Goal: Information Seeking & Learning: Learn about a topic

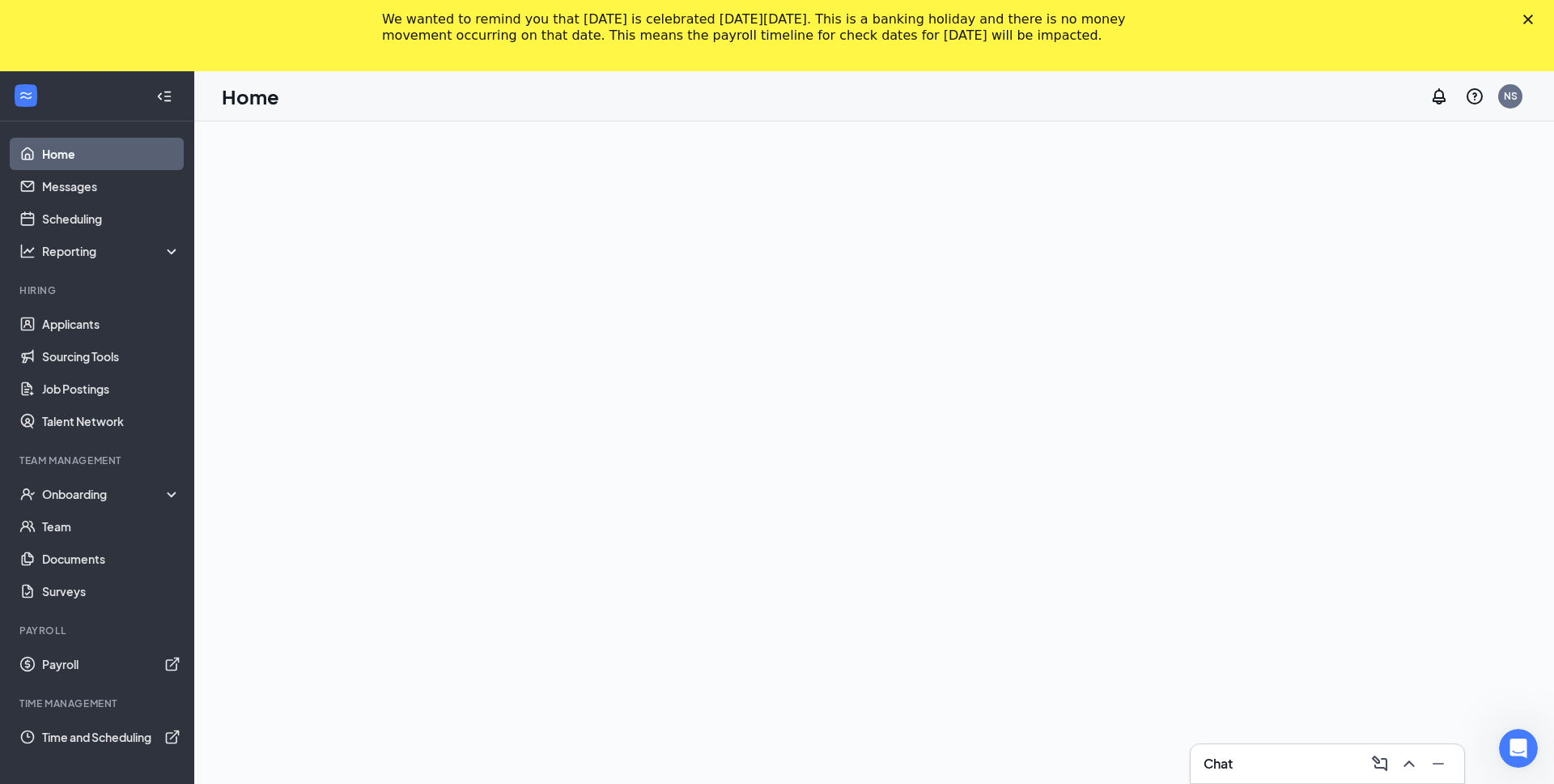
click at [92, 452] on ul "Home Messages Scheduling Reporting Hiring Applicants Sourcing Tools Job Posting…" at bounding box center [97, 463] width 194 height 683
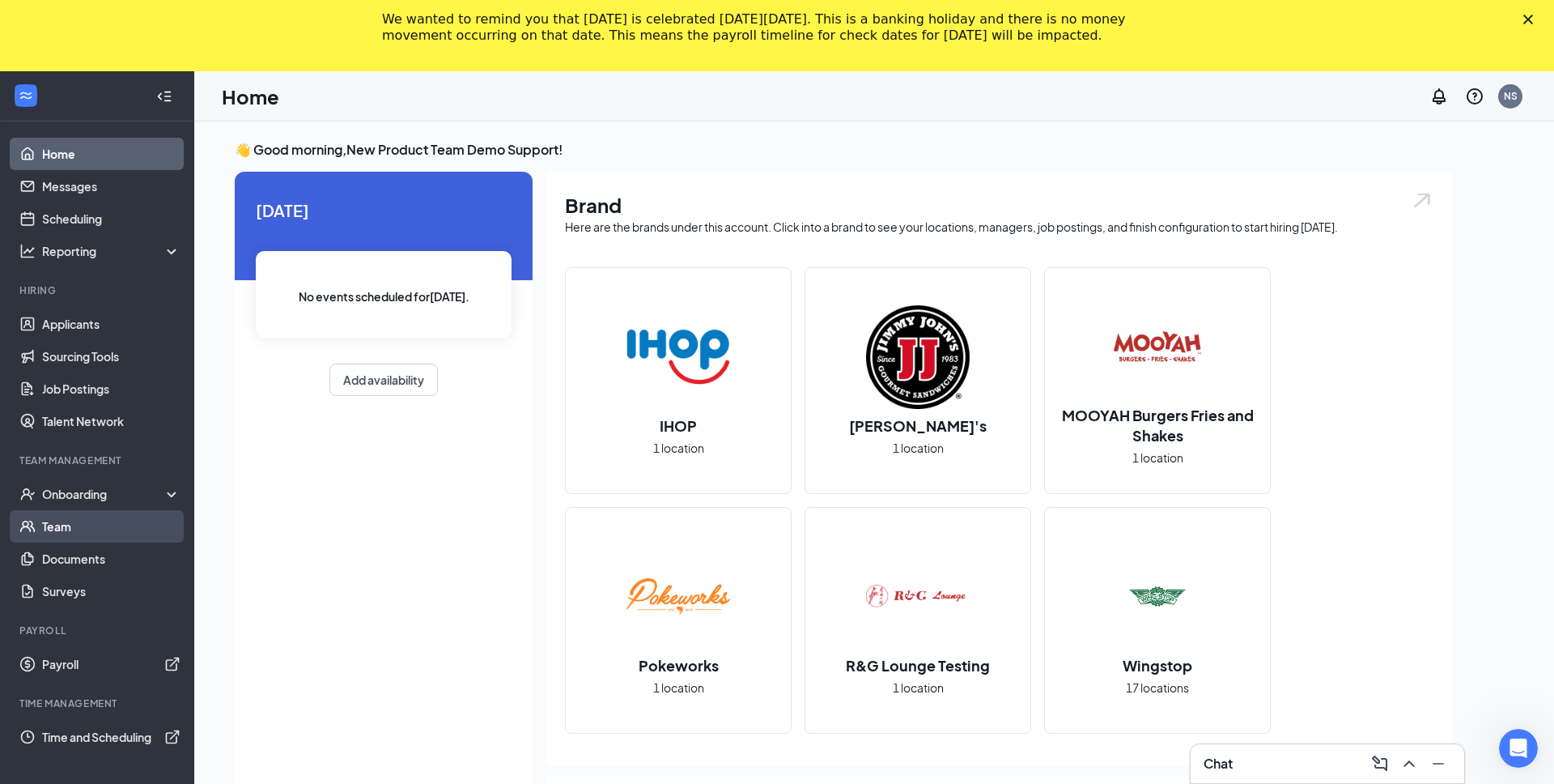
click at [120, 538] on link "Team" at bounding box center [111, 526] width 138 height 32
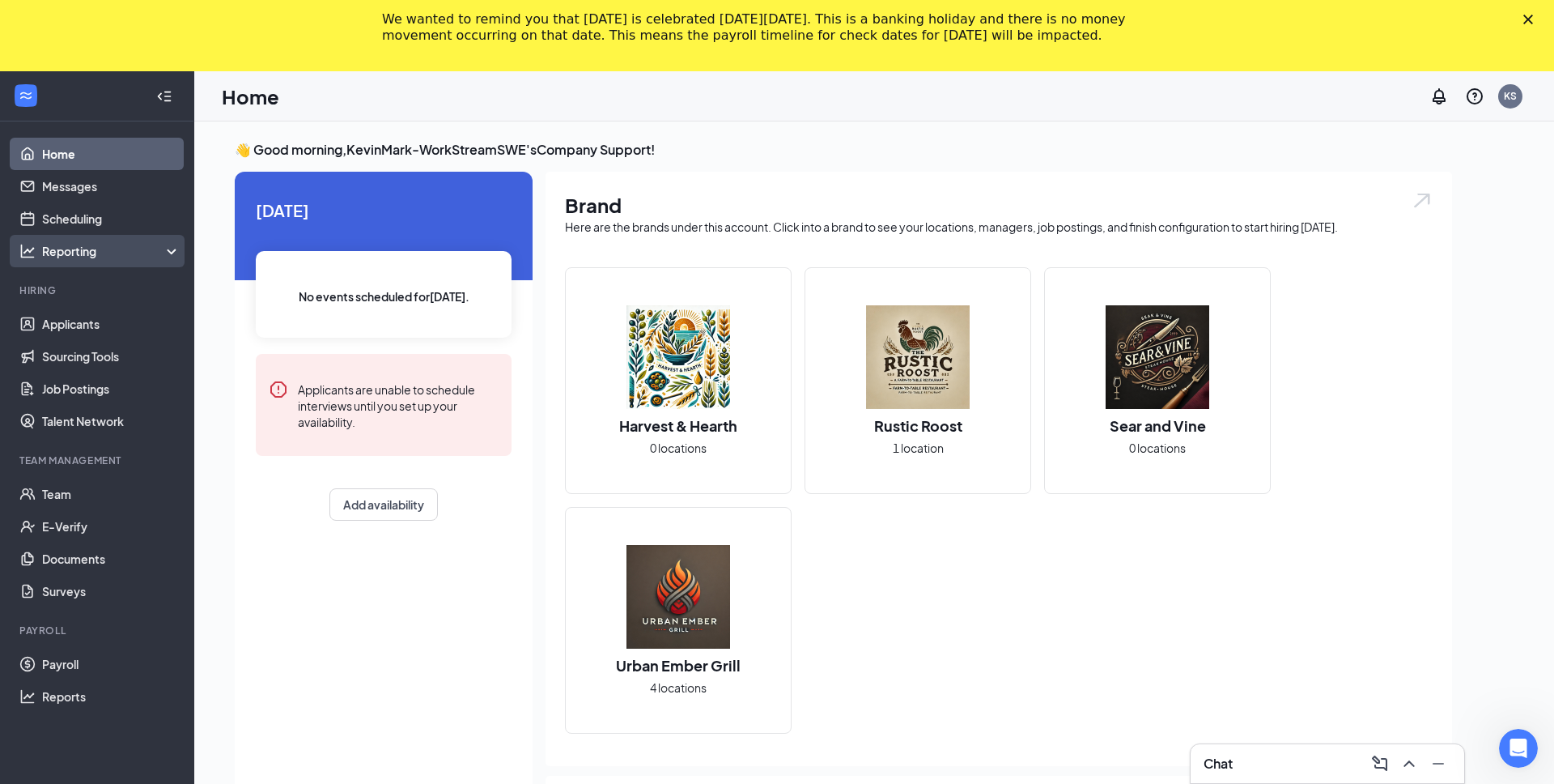
click at [102, 254] on div "Reporting" at bounding box center [112, 250] width 139 height 16
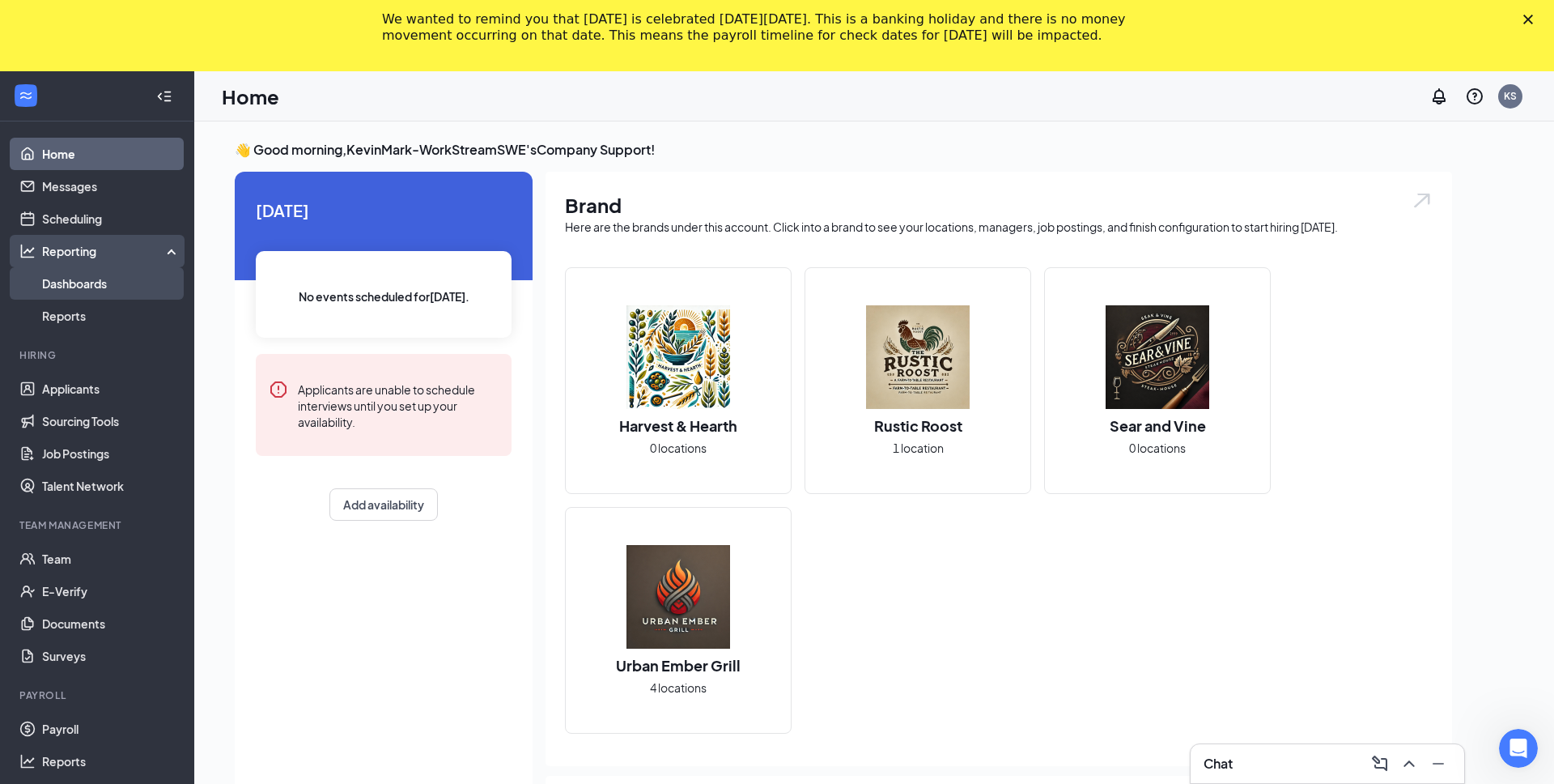
click at [99, 283] on link "Dashboards" at bounding box center [111, 283] width 138 height 32
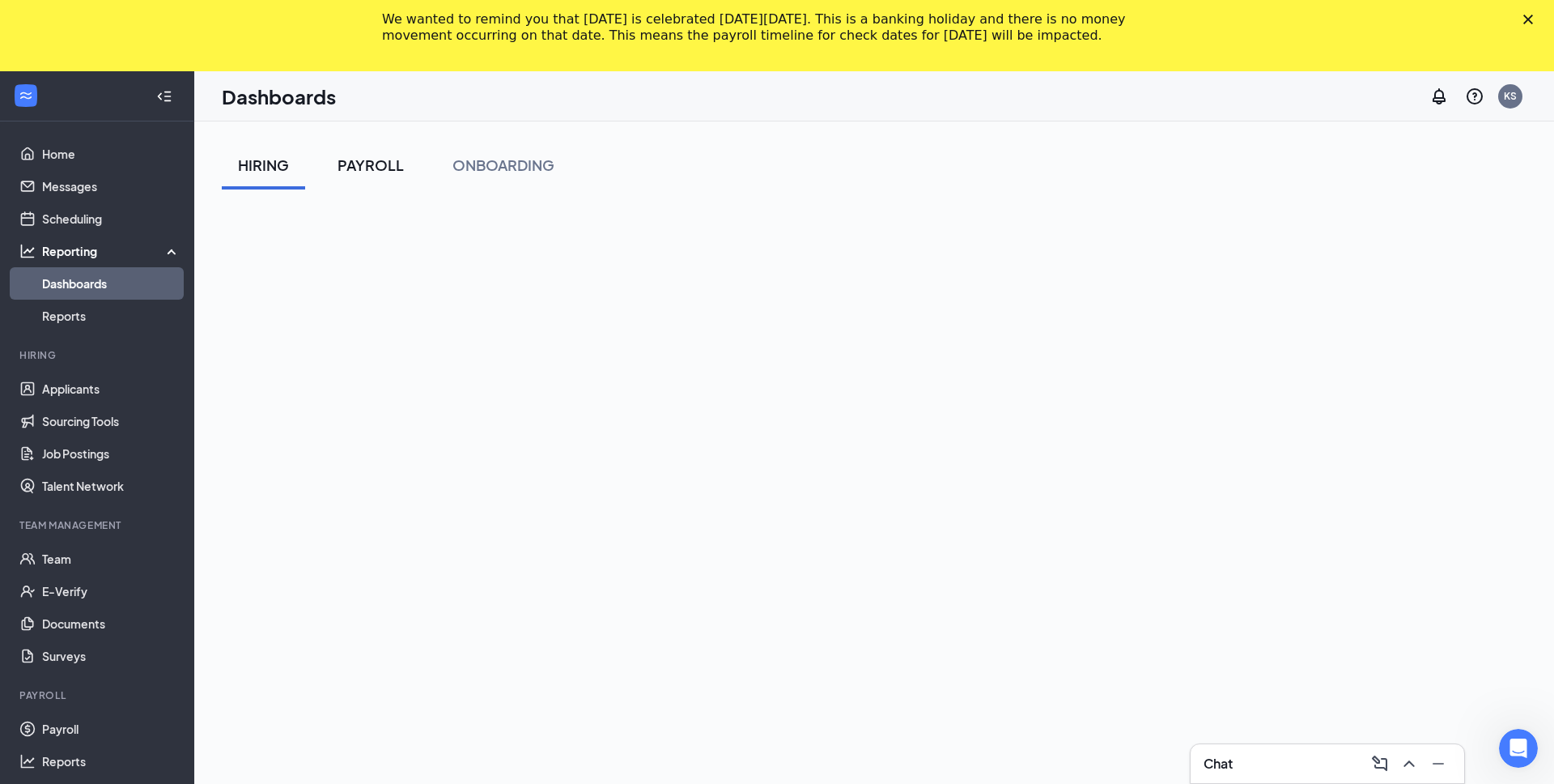
click at [407, 180] on button "PAYROLL" at bounding box center [370, 165] width 99 height 49
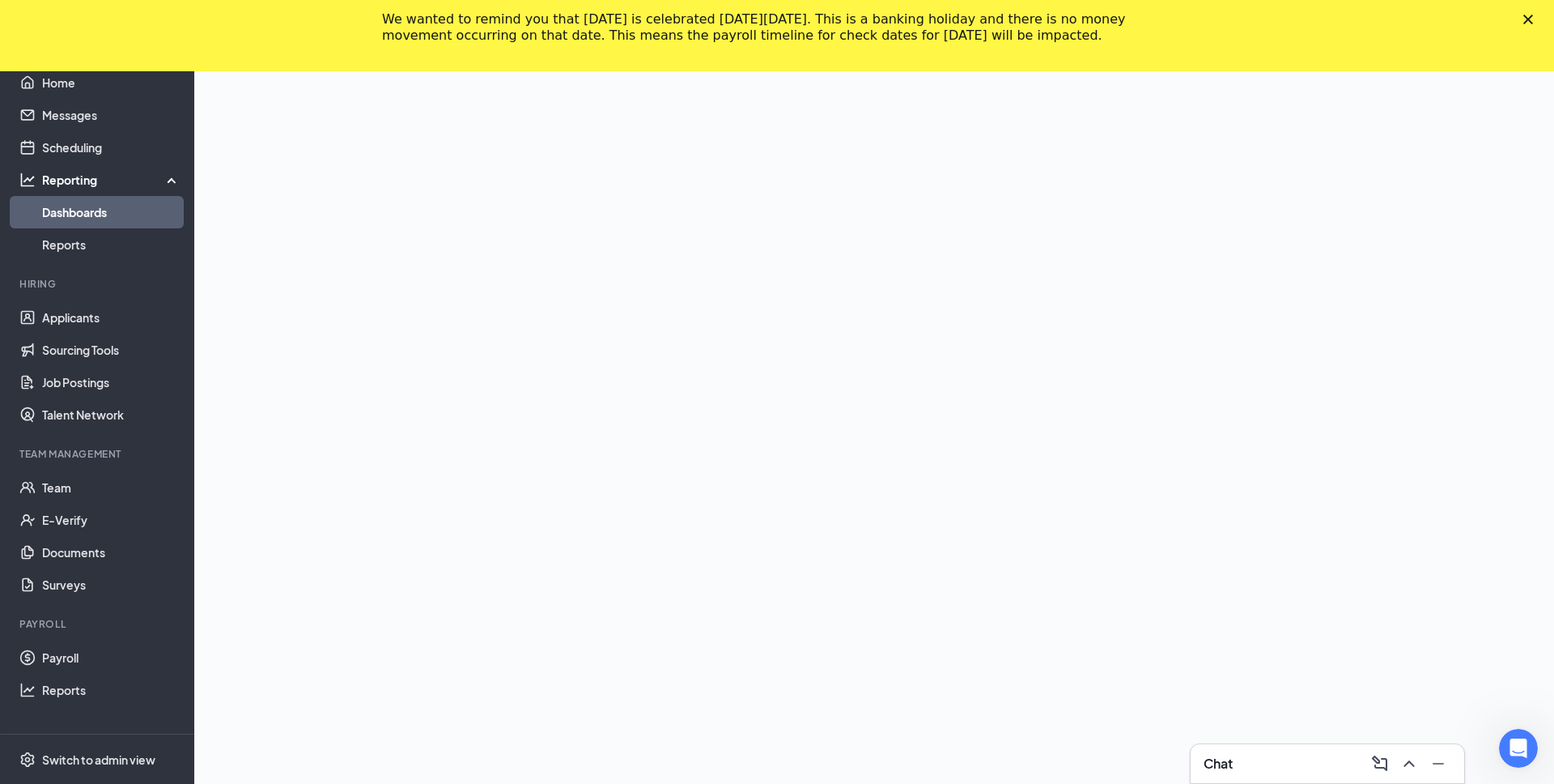
scroll to position [271, 0]
click at [1532, 21] on icon "Close" at bounding box center [1529, 20] width 9 height 9
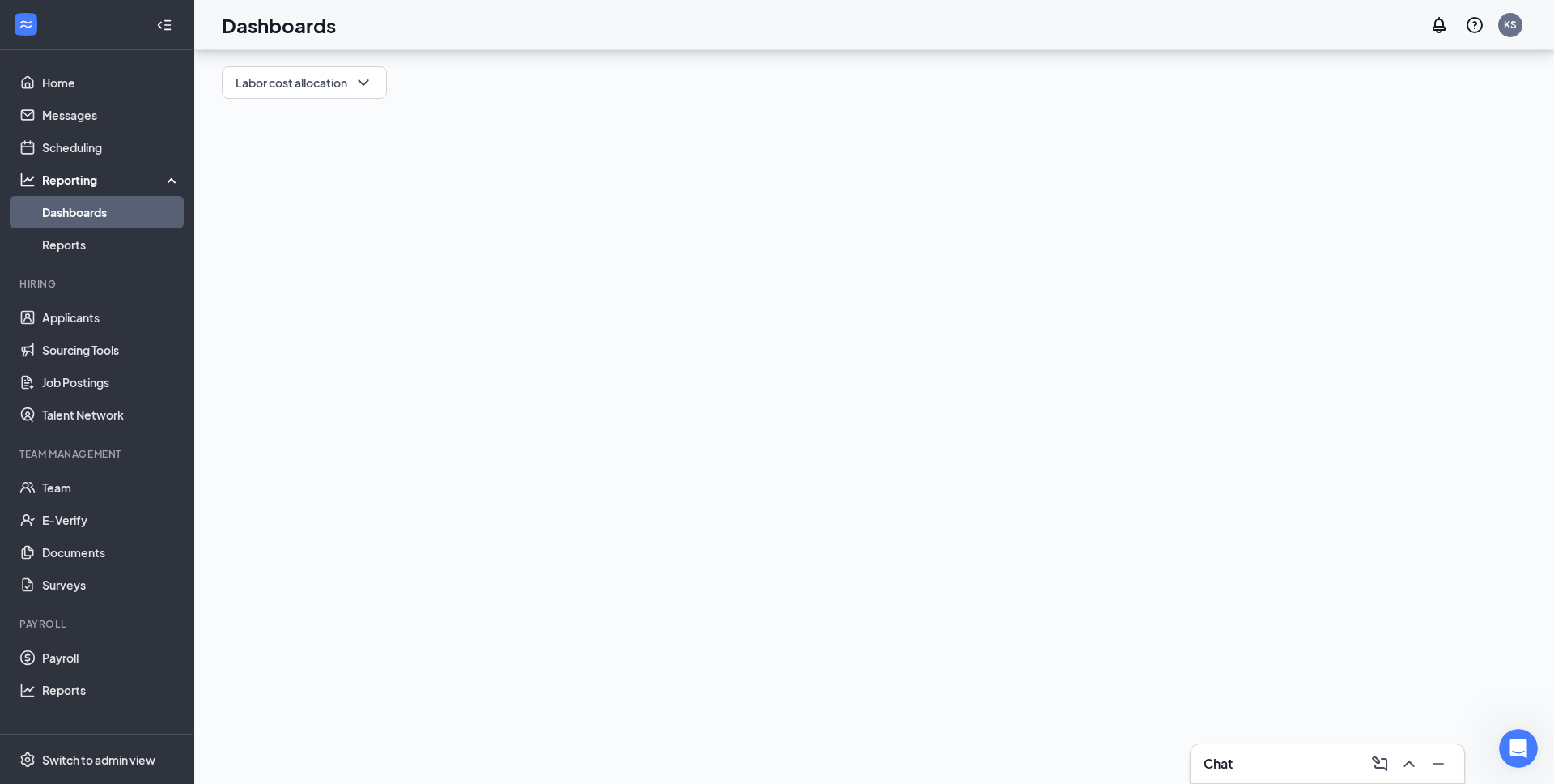
scroll to position [0, 0]
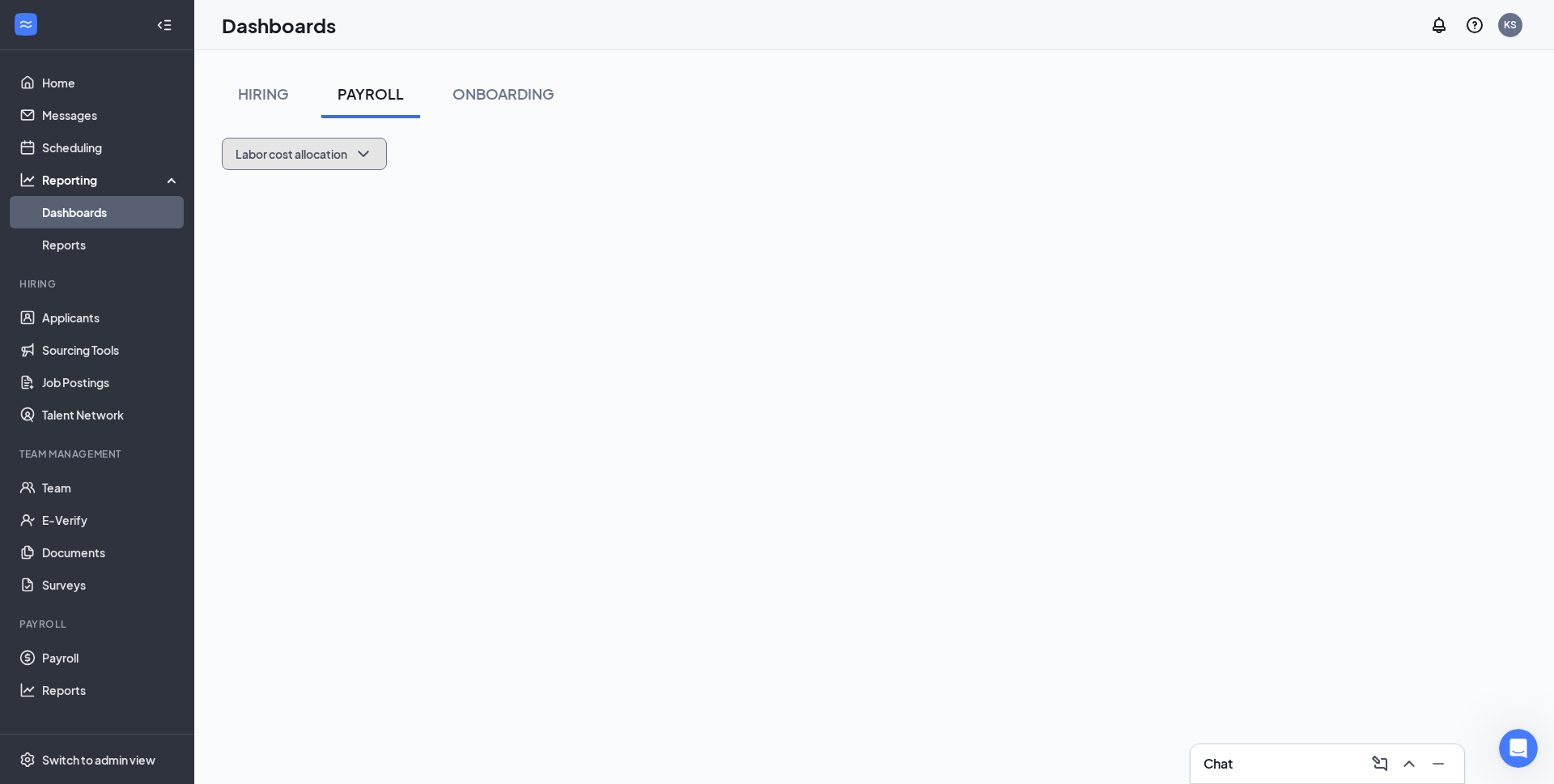
click at [304, 161] on div "Labor cost allocation" at bounding box center [305, 153] width 137 height 20
click at [309, 234] on div "Overtime" at bounding box center [319, 232] width 175 height 16
click at [289, 162] on div "Overtime" at bounding box center [275, 153] width 79 height 20
